Goal: Task Accomplishment & Management: Manage account settings

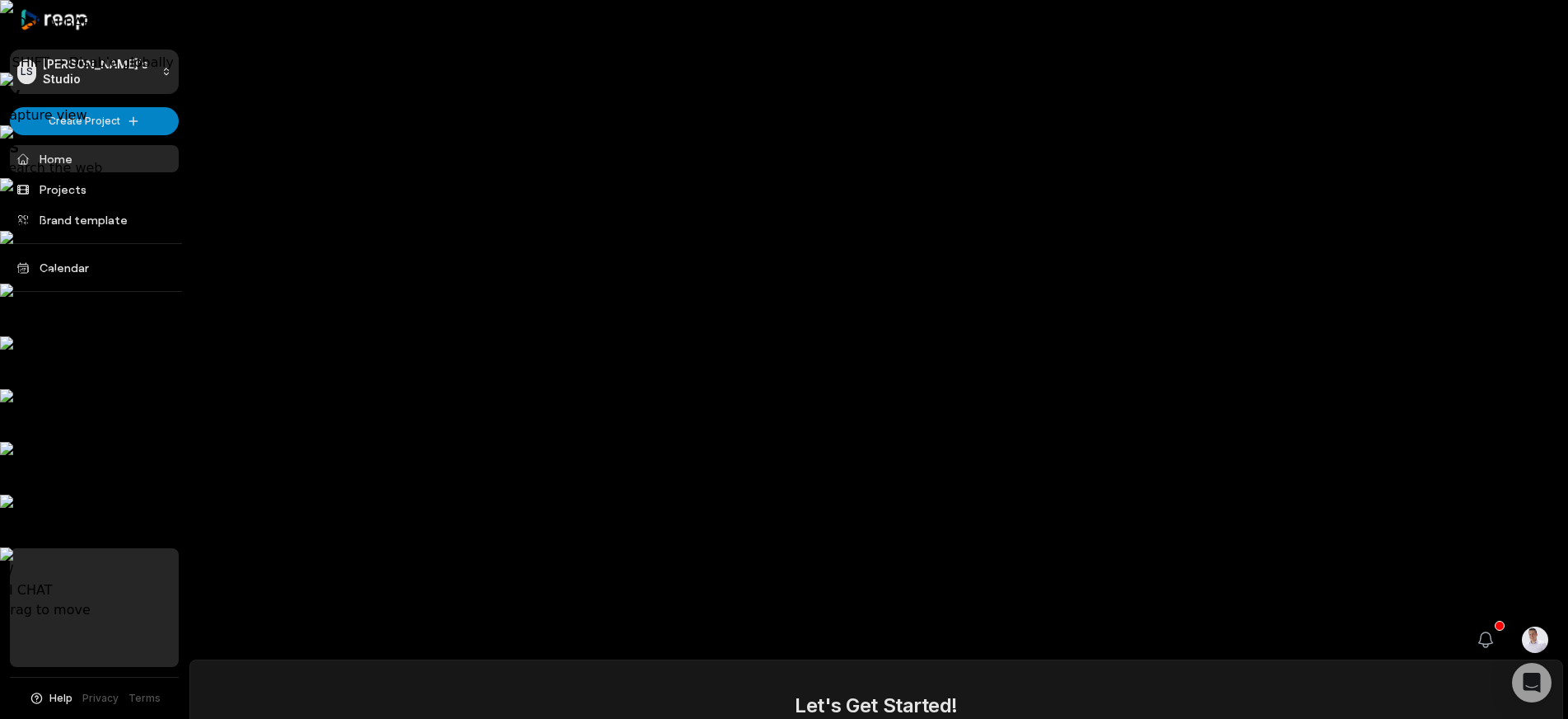
click at [1481, 633] on icon "button" at bounding box center [1487, 639] width 14 height 15
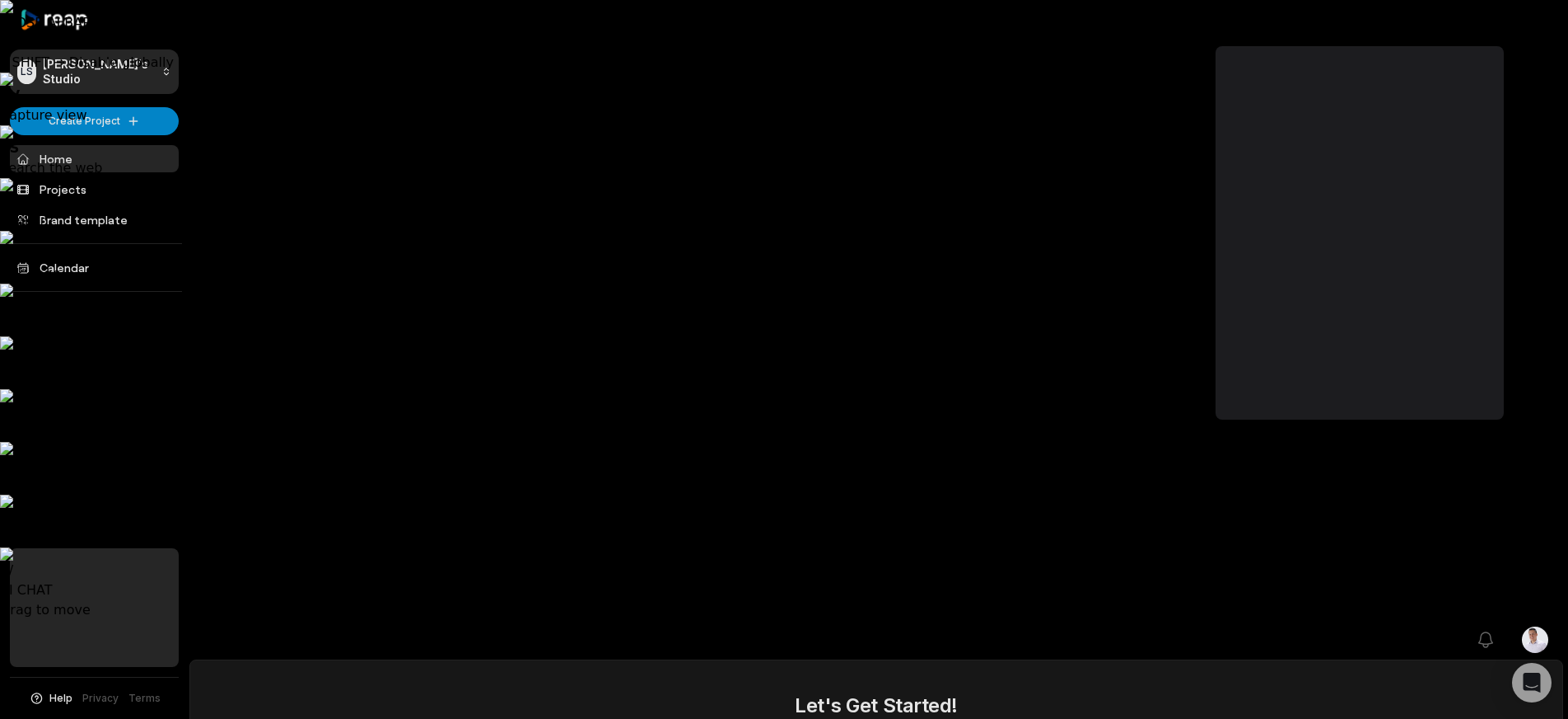
click at [1530, 22] on html "CLOSE AI BAR • ALT → Disable for website • SHIFT → Disable globally // V Captur…" at bounding box center [784, 359] width 1568 height 719
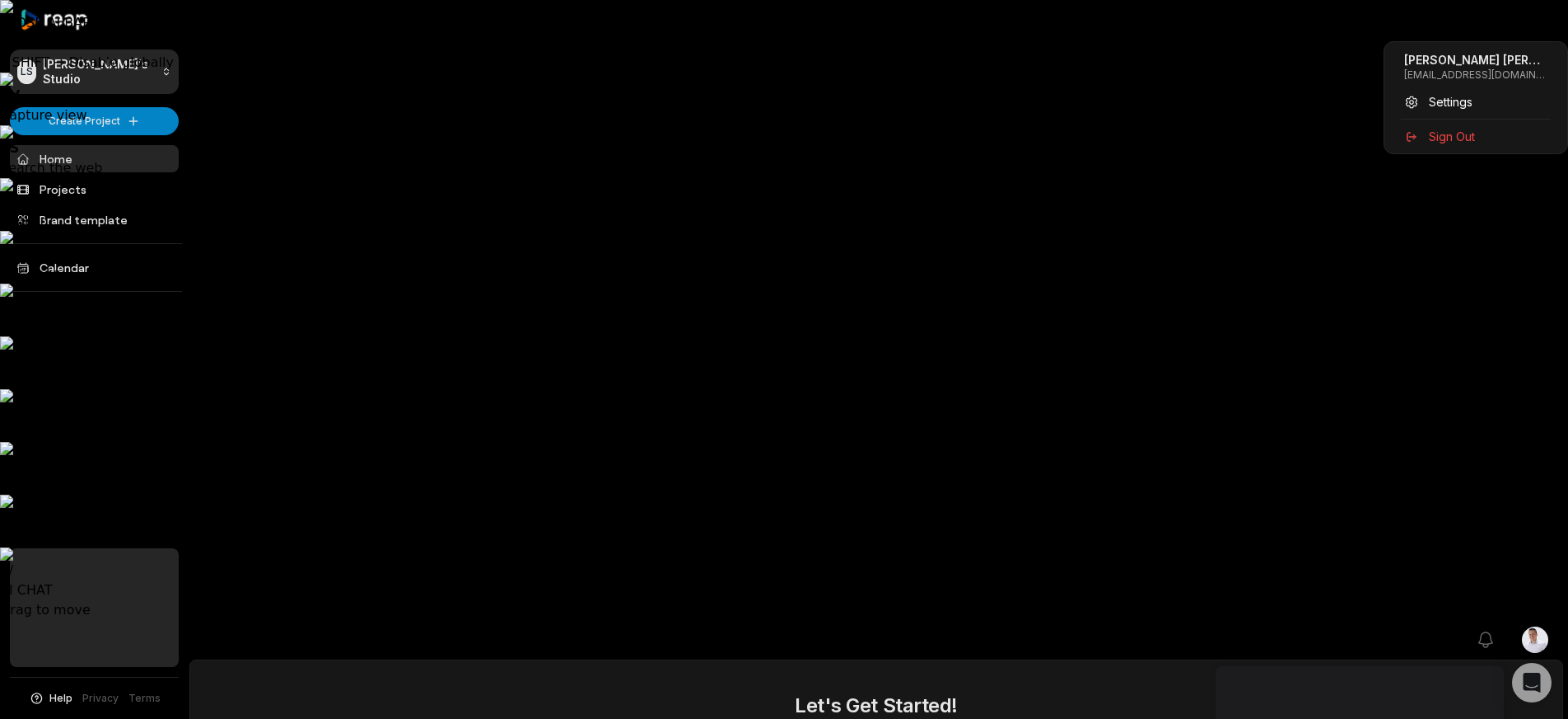
click at [1337, 31] on html "CLOSE AI BAR • ALT → Disable for website • SHIFT → Disable globally // V Captur…" at bounding box center [784, 359] width 1568 height 719
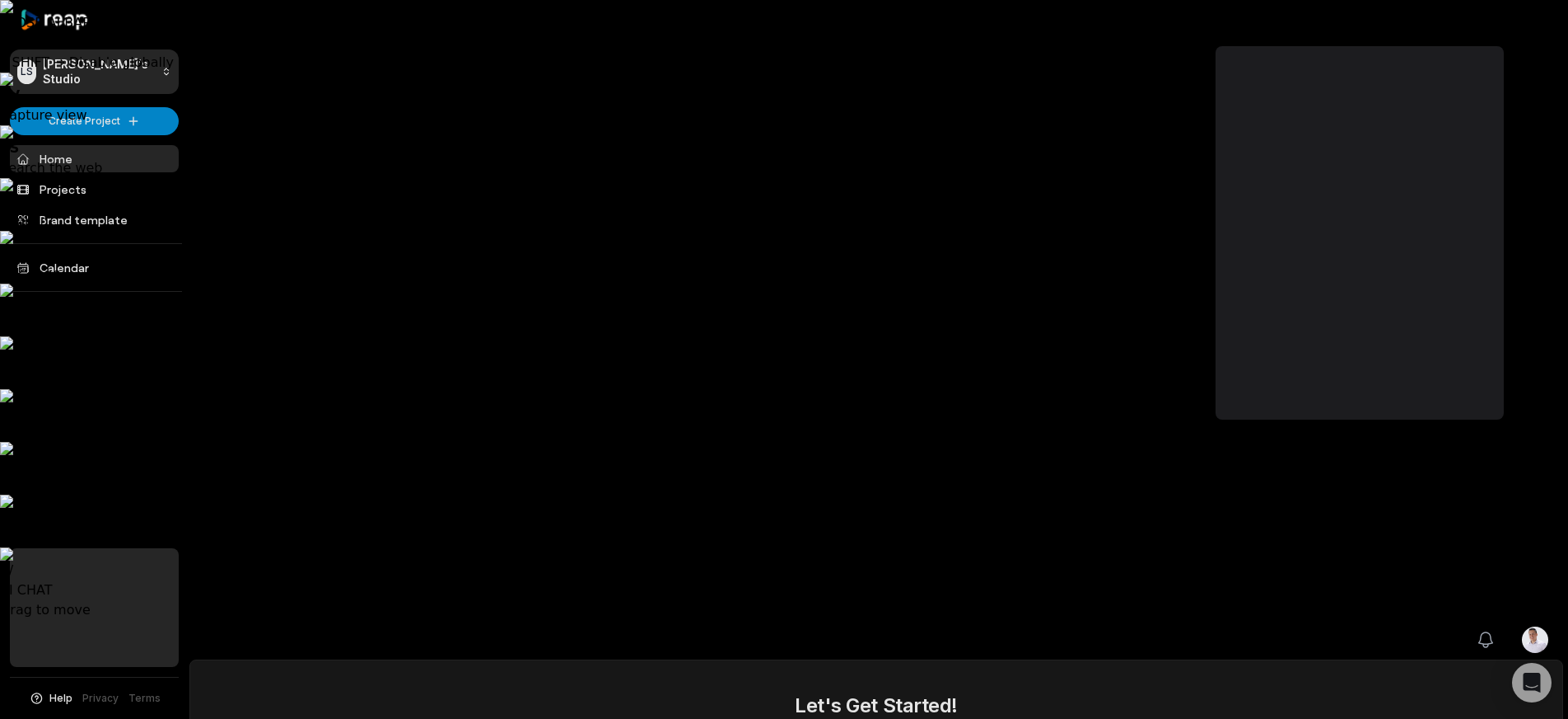
click at [1491, 630] on icon "button" at bounding box center [1486, 639] width 19 height 19
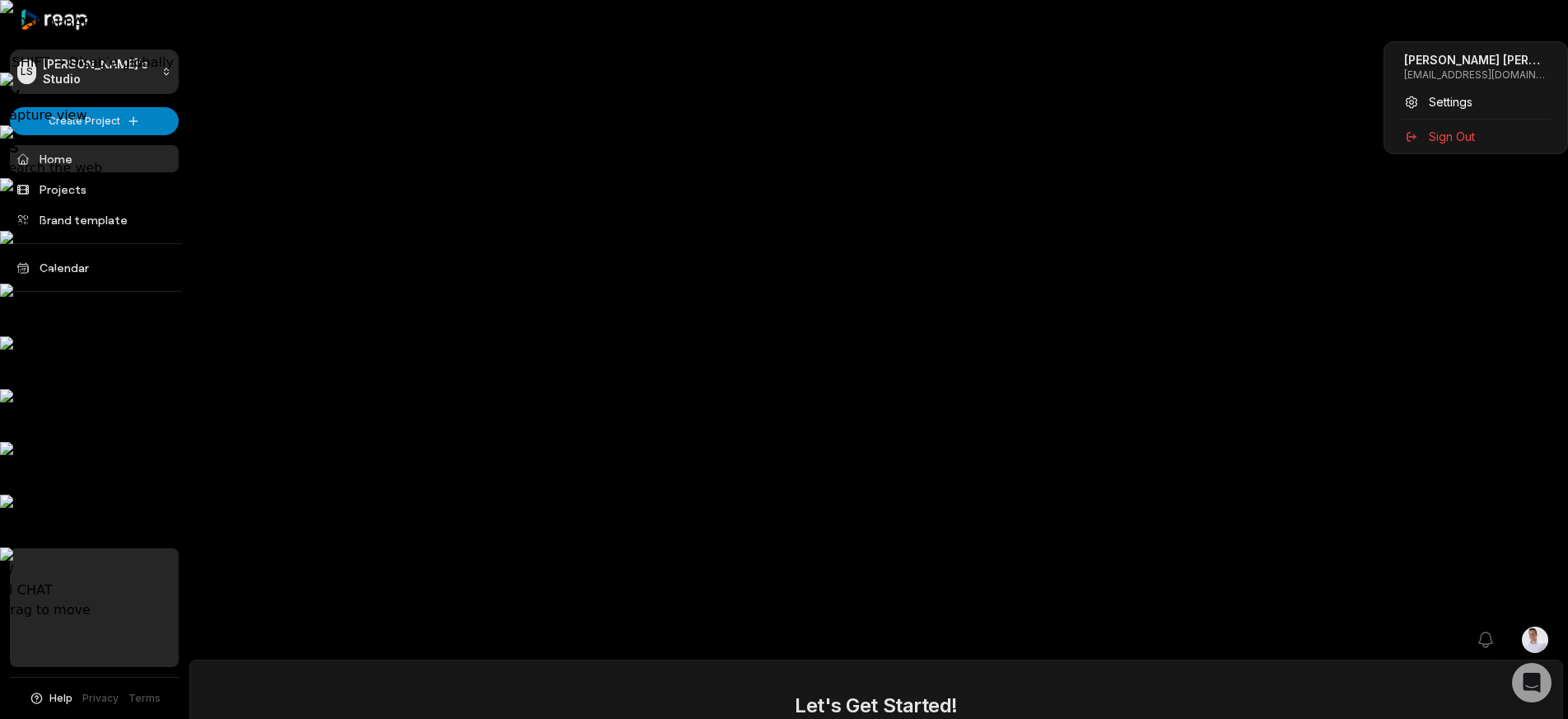
click at [1527, 19] on html "CLOSE AI BAR • ALT → Disable for website • SHIFT → Disable globally // V Captur…" at bounding box center [784, 359] width 1568 height 719
click at [1443, 104] on span "Settings" at bounding box center [1451, 102] width 44 height 17
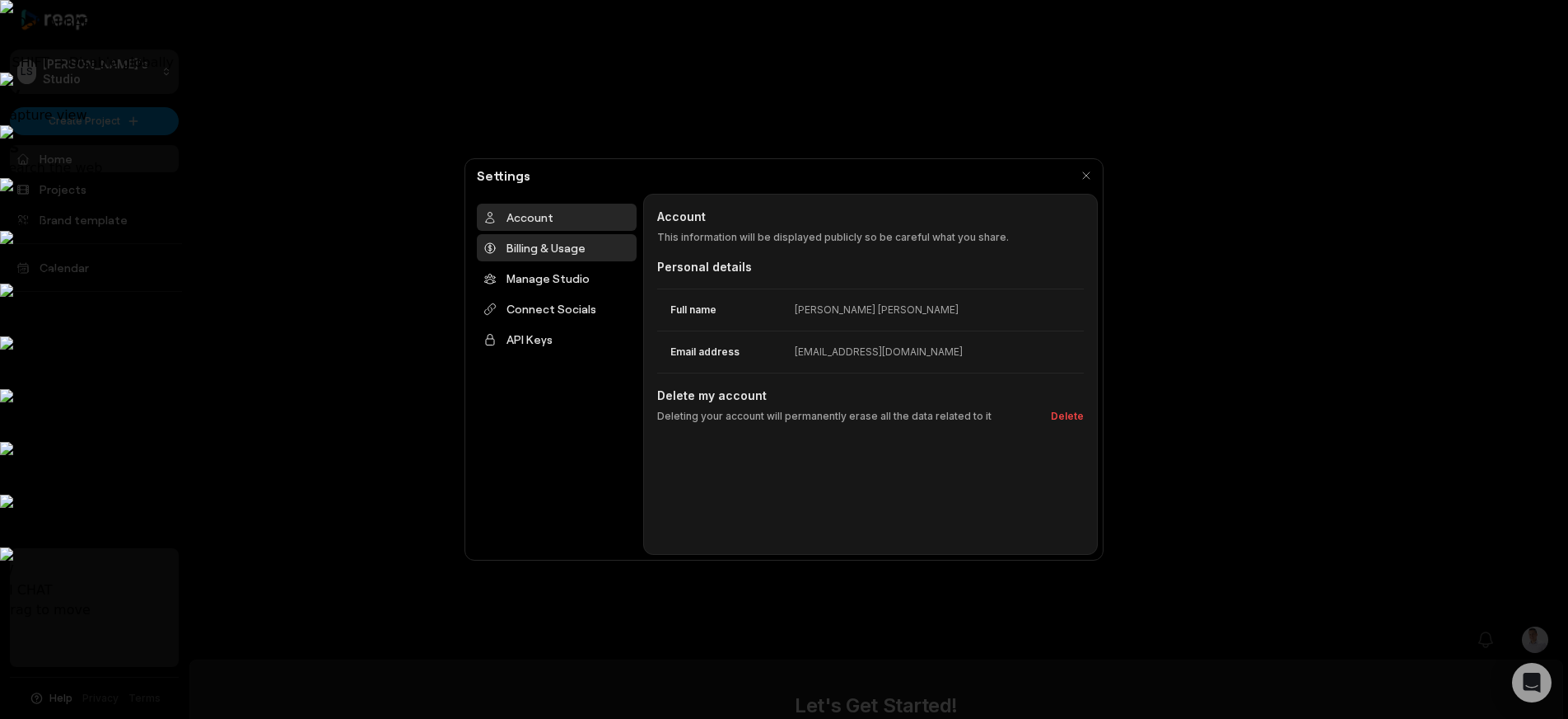
click at [564, 254] on div "Billing & Usage" at bounding box center [557, 247] width 160 height 27
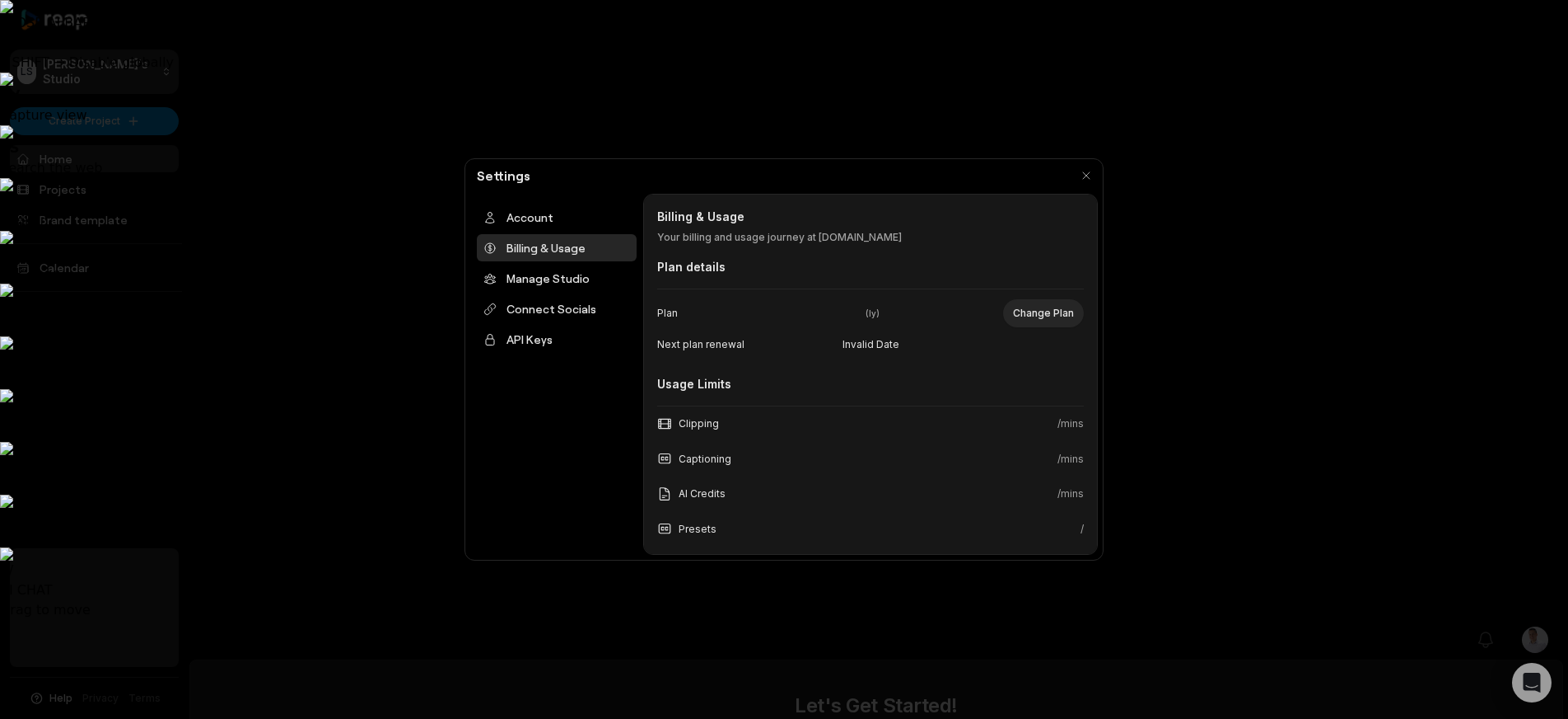
click at [1336, 512] on div at bounding box center [784, 359] width 1568 height 719
